Goal: Task Accomplishment & Management: Manage account settings

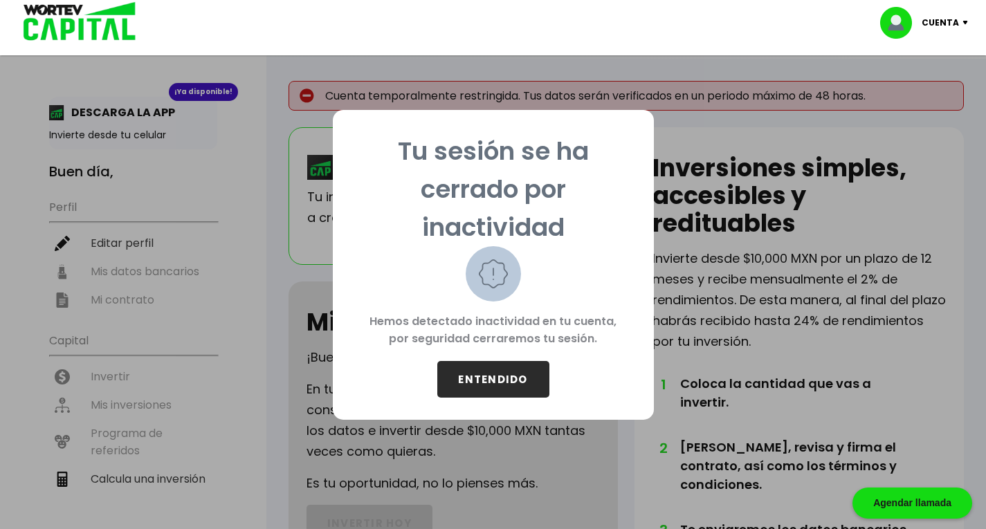
click at [498, 377] on button "ENTENDIDO" at bounding box center [493, 379] width 112 height 37
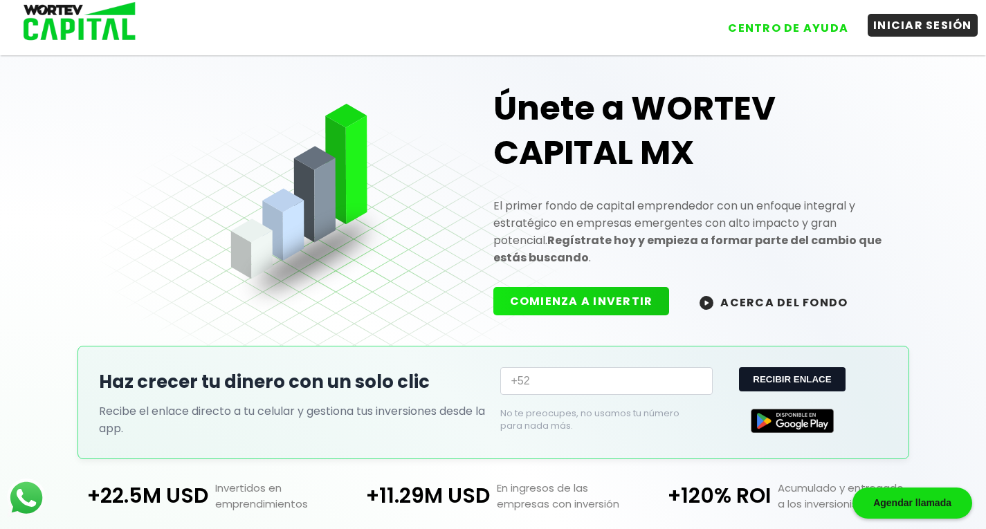
click at [925, 24] on button "INICIAR SESIÓN" at bounding box center [923, 25] width 110 height 23
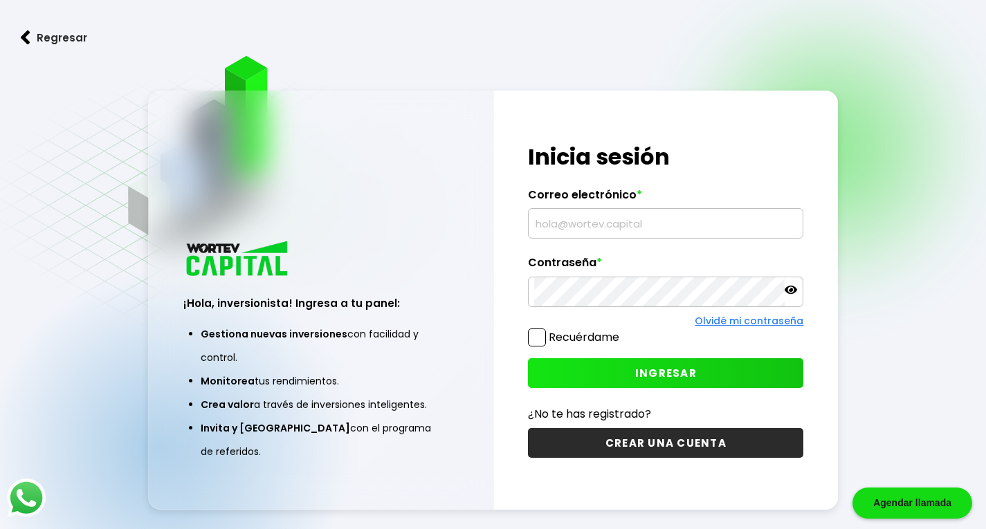
type input "javierfloresvazquez@gmail.com"
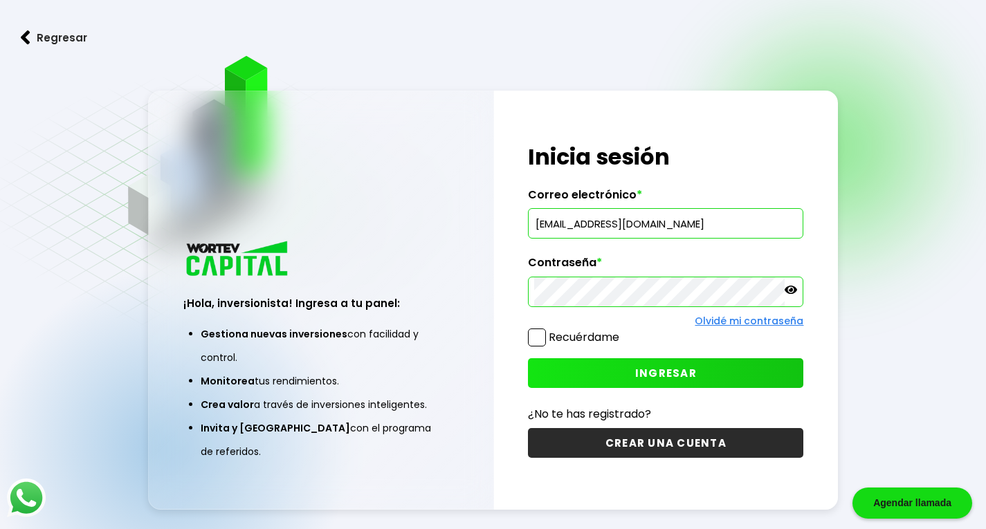
click at [538, 336] on span at bounding box center [537, 338] width 18 height 18
click at [622, 331] on input "Recuérdame" at bounding box center [622, 331] width 0 height 0
click at [635, 372] on button "INGRESAR" at bounding box center [665, 373] width 275 height 30
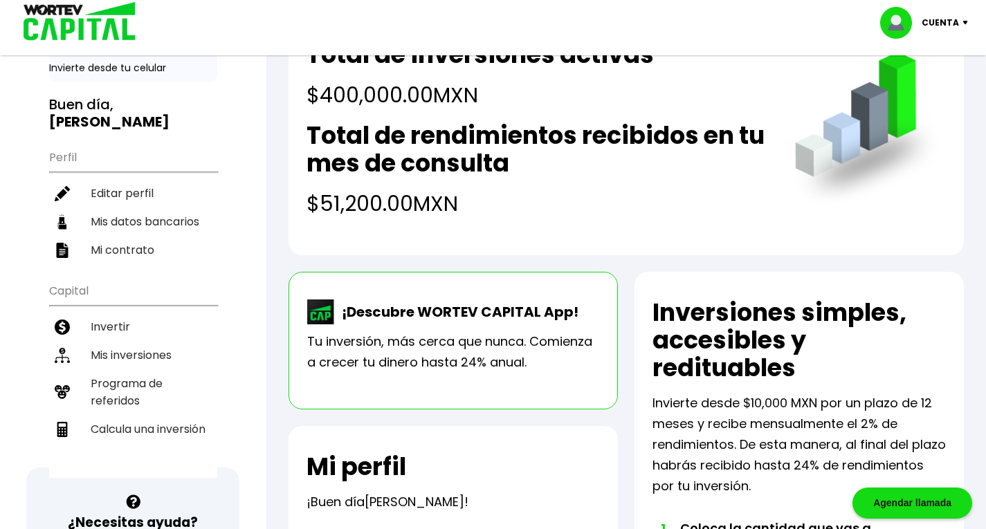
scroll to position [69, 0]
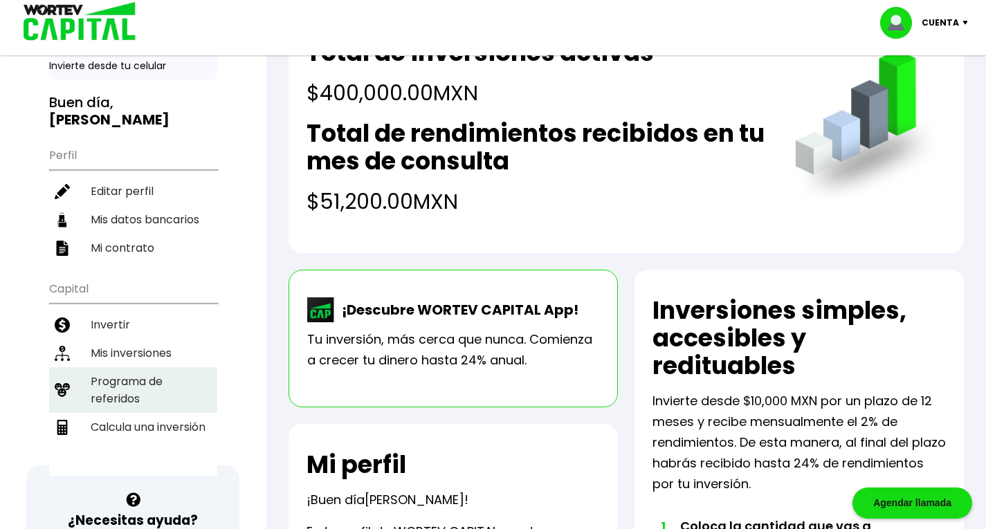
click at [124, 388] on li "Programa de referidos" at bounding box center [133, 390] width 168 height 46
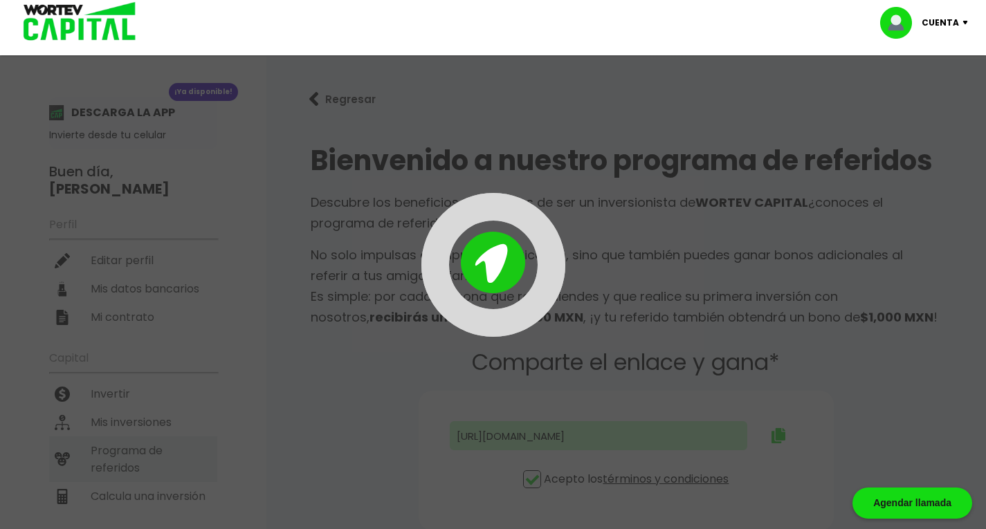
type input "https://panel-mx.wortev.capital/register?ref=javierfloresvazquez"
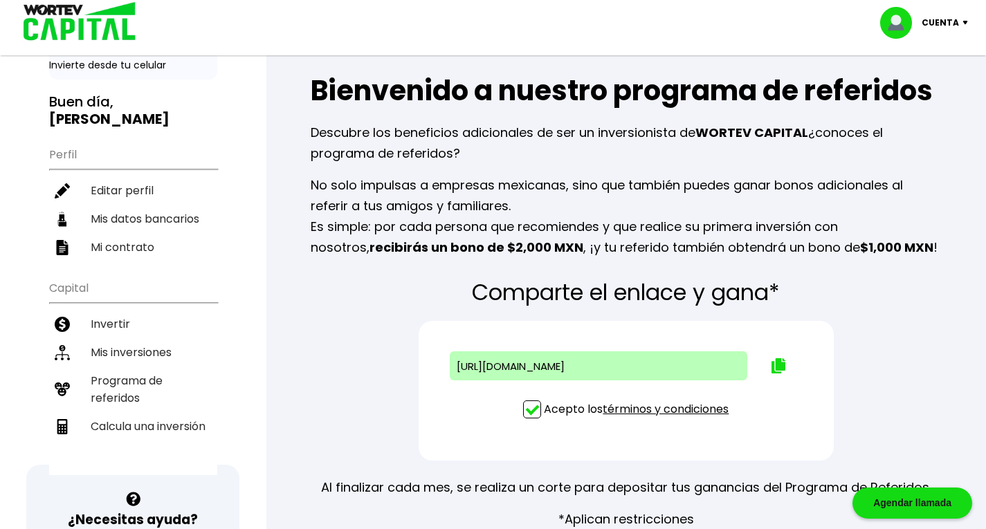
scroll to position [69, 0]
click at [778, 365] on img at bounding box center [779, 366] width 14 height 15
click at [671, 408] on link "términos y condiciones" at bounding box center [666, 410] width 126 height 16
click at [776, 363] on img at bounding box center [779, 366] width 14 height 15
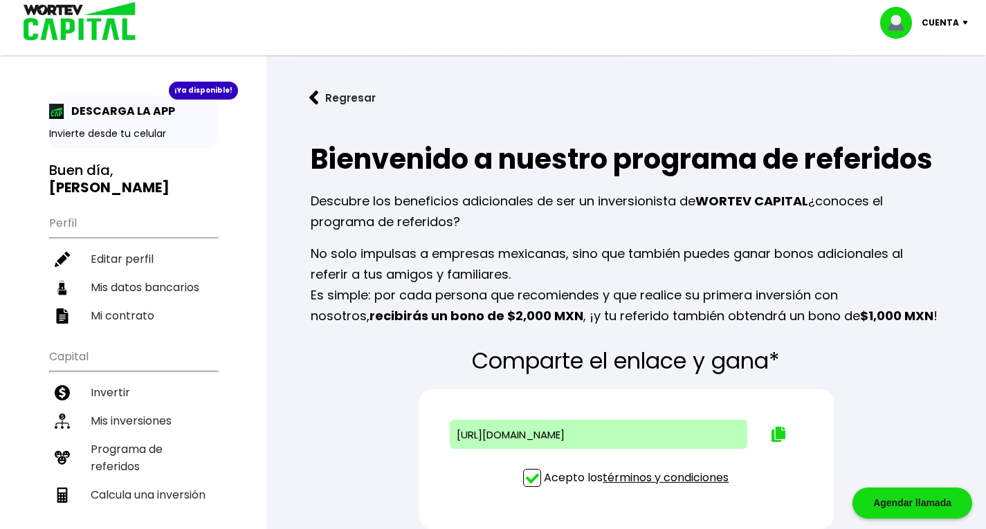
scroll to position [0, 0]
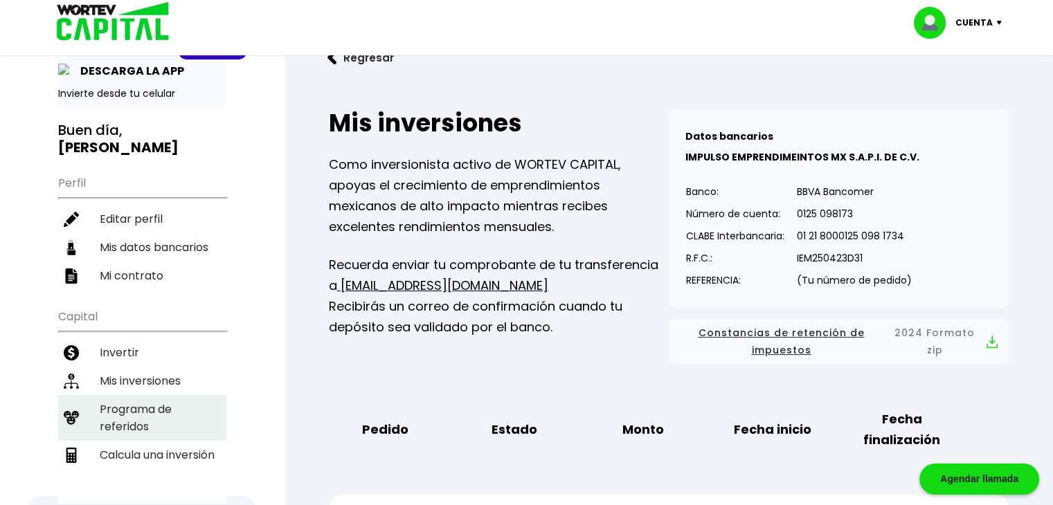
scroll to position [138, 0]
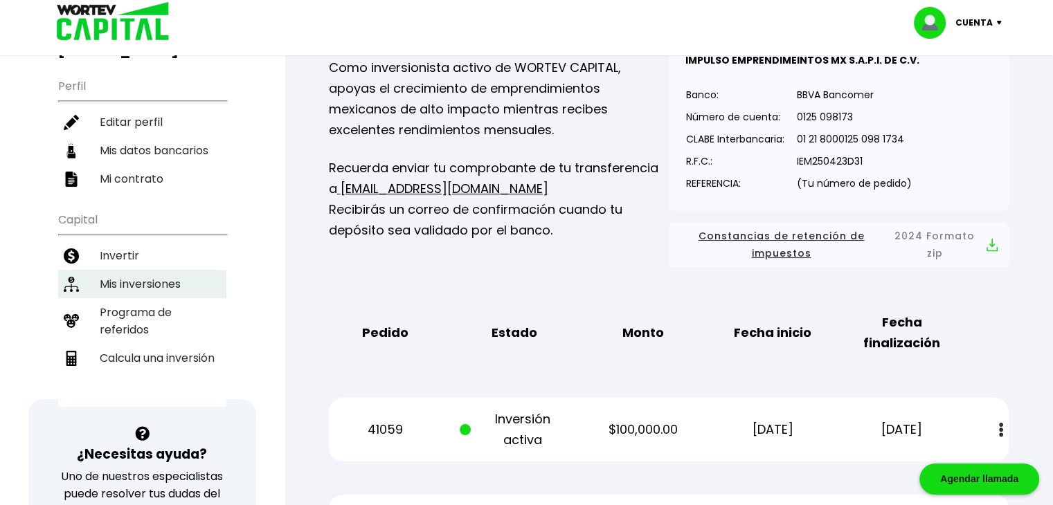
click at [144, 280] on li "Mis inversiones" at bounding box center [142, 284] width 168 height 28
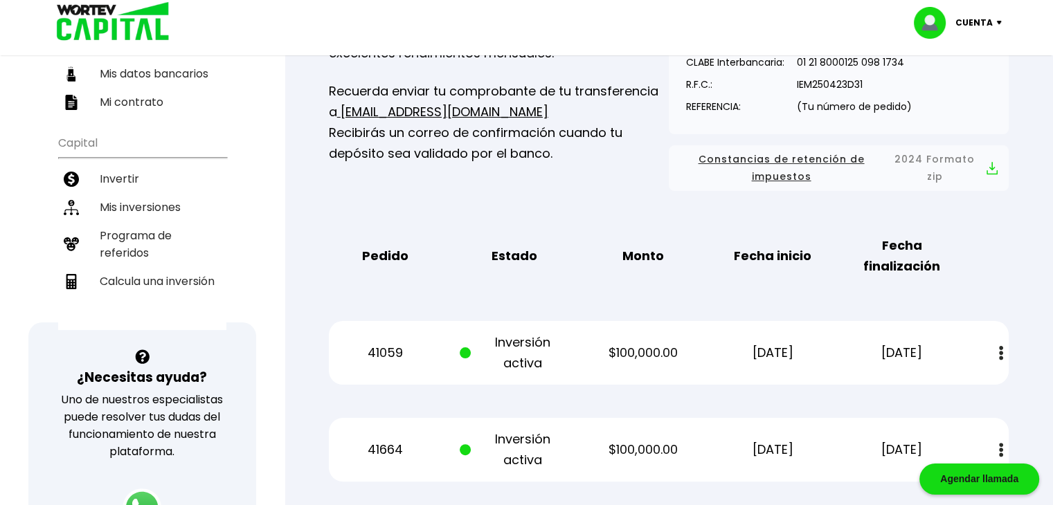
scroll to position [208, 0]
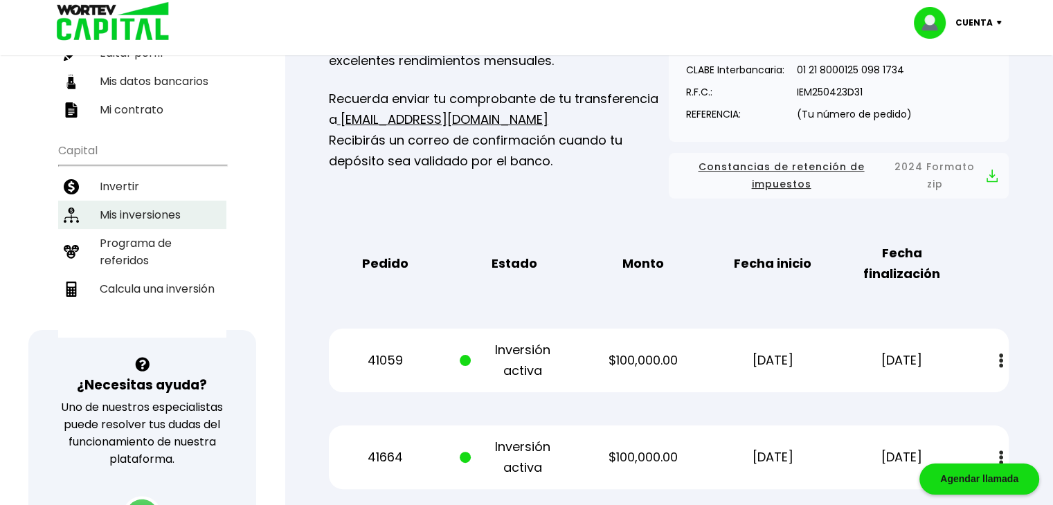
click at [149, 207] on li "Mis inversiones" at bounding box center [142, 215] width 168 height 28
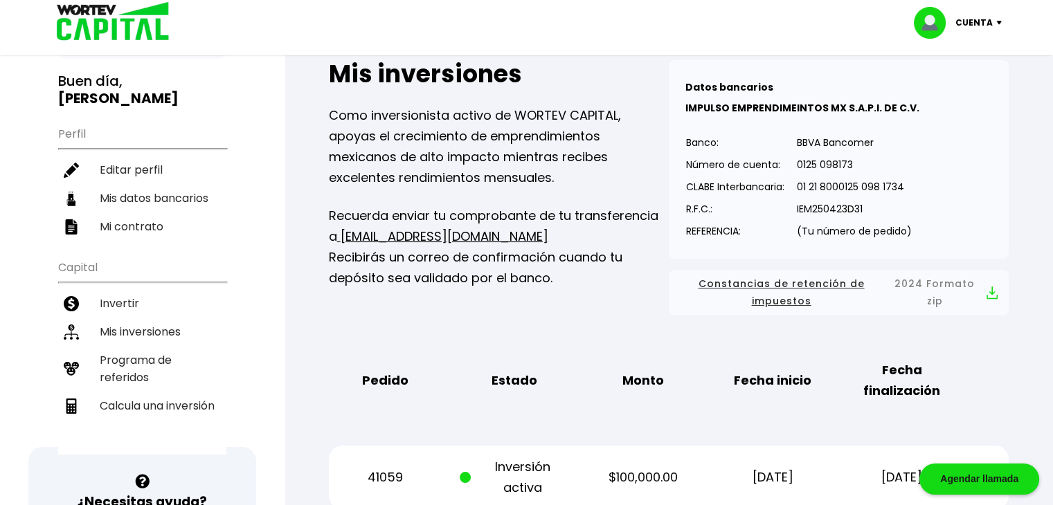
scroll to position [69, 0]
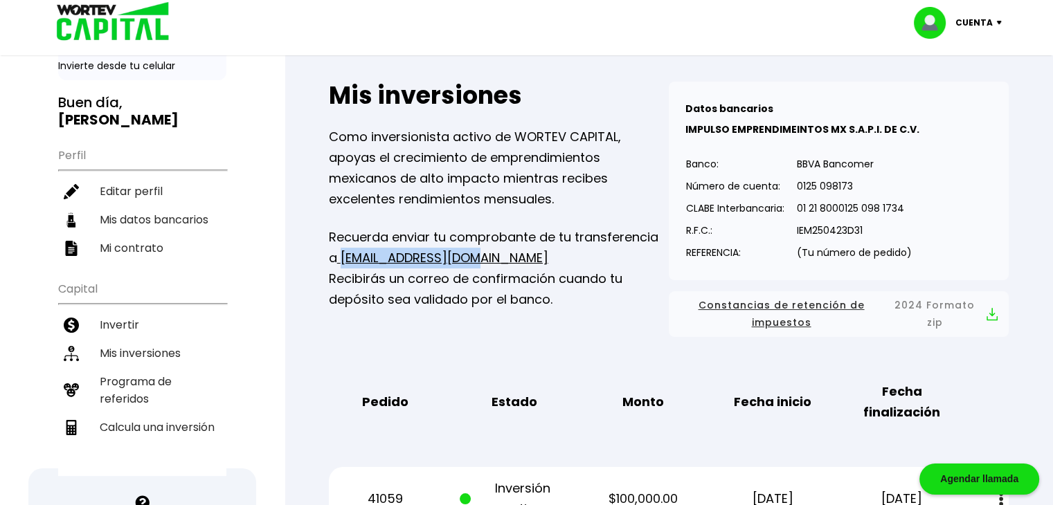
drag, startPoint x: 469, startPoint y: 255, endPoint x: 345, endPoint y: 255, distance: 124.6
click at [340, 255] on p "Recuerda enviar tu comprobante de tu transferencia a info@wortev.capital Recibi…" at bounding box center [499, 268] width 340 height 83
copy link "[EMAIL_ADDRESS][DOMAIN_NAME]"
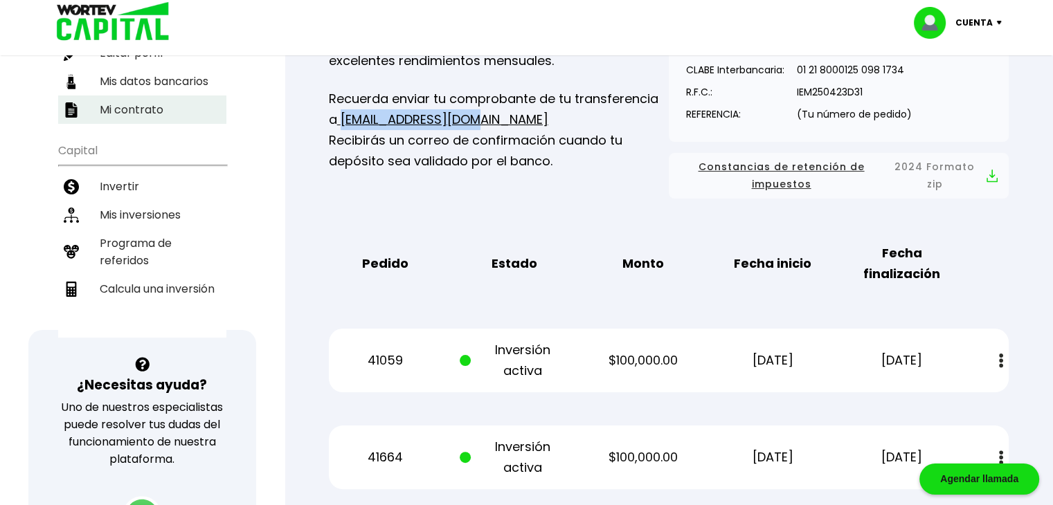
scroll to position [138, 0]
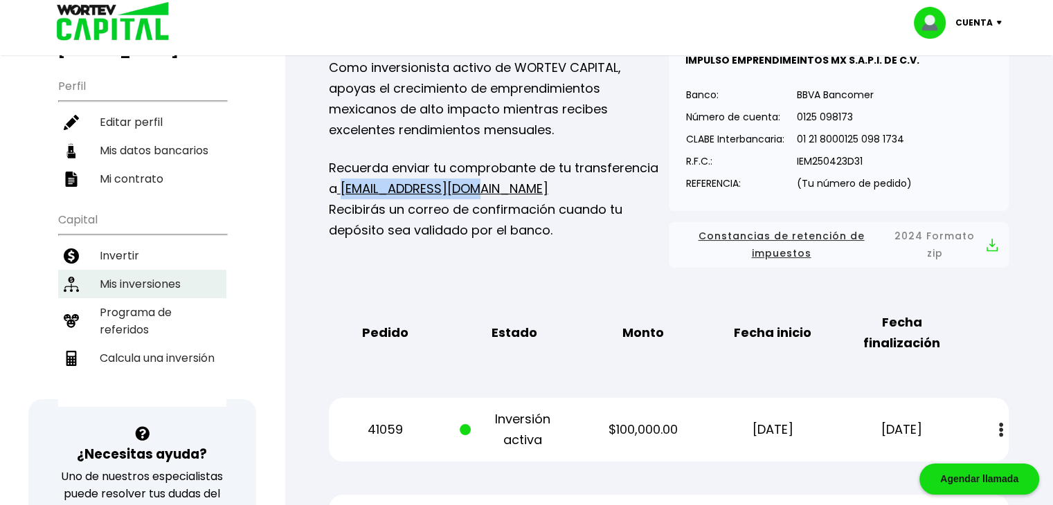
click at [158, 277] on li "Mis inversiones" at bounding box center [142, 284] width 168 height 28
click at [158, 276] on li "Mis inversiones" at bounding box center [142, 284] width 168 height 28
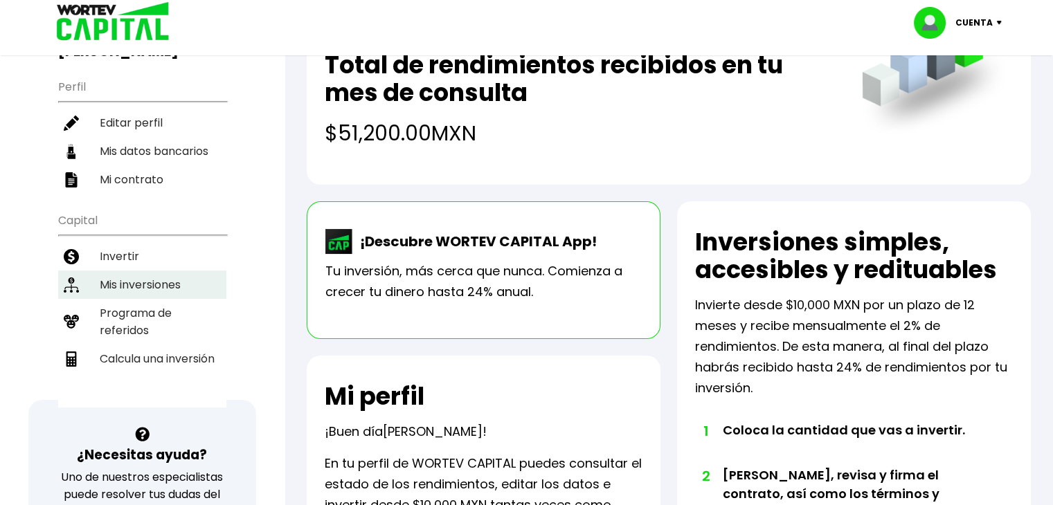
click at [152, 279] on li "Mis inversiones" at bounding box center [142, 285] width 168 height 28
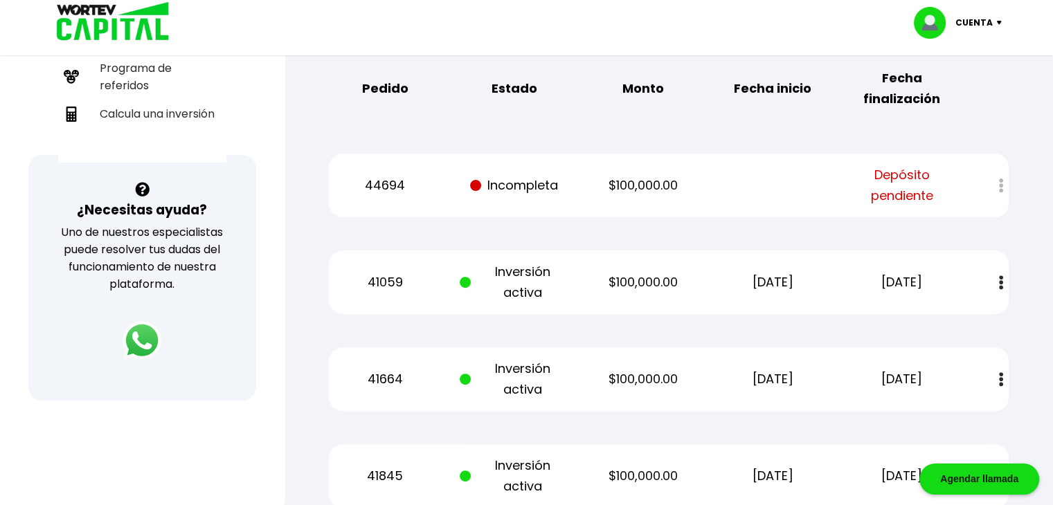
scroll to position [345, 0]
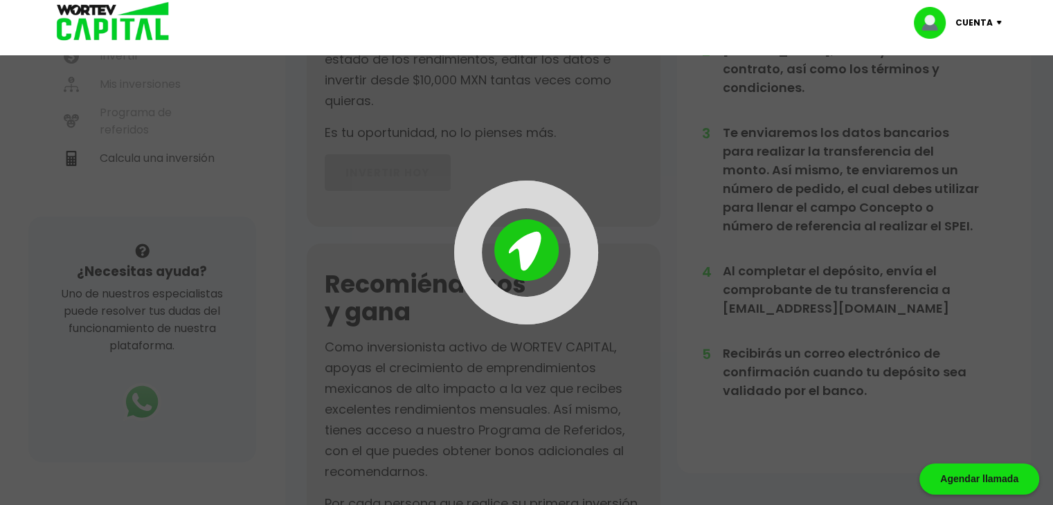
scroll to position [338, 0]
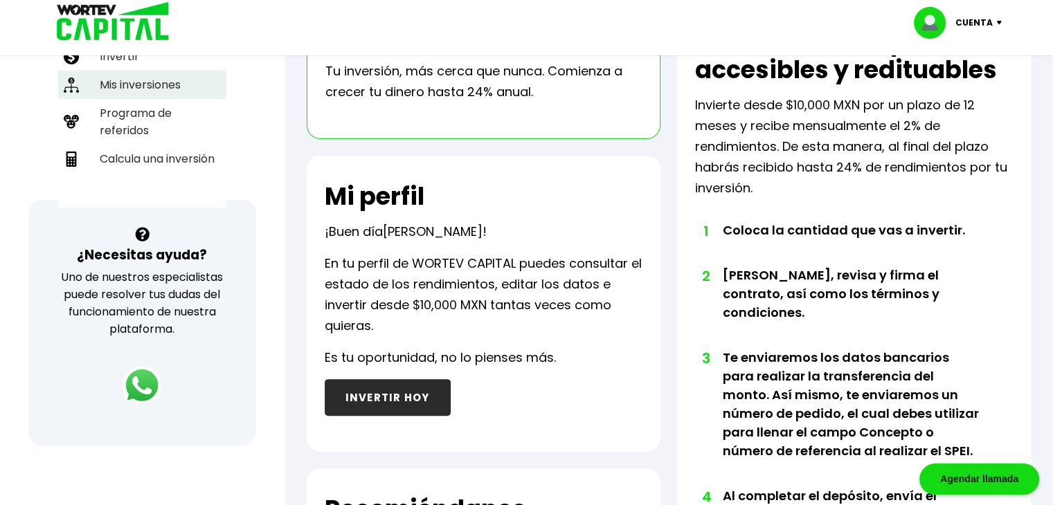
click at [147, 78] on li "Mis inversiones" at bounding box center [142, 85] width 168 height 28
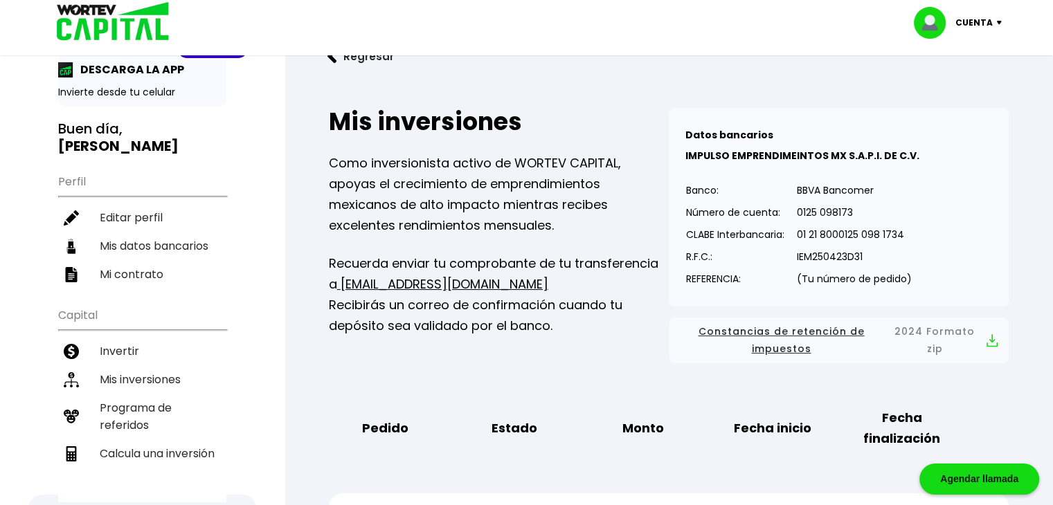
scroll to position [0, 0]
